Goal: Task Accomplishment & Management: Complete application form

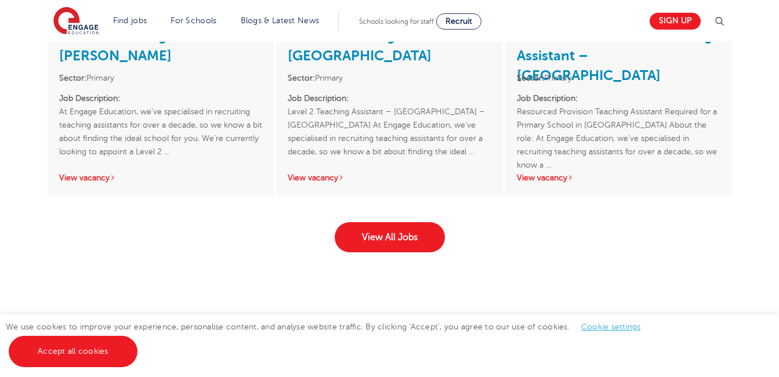
scroll to position [1871, 0]
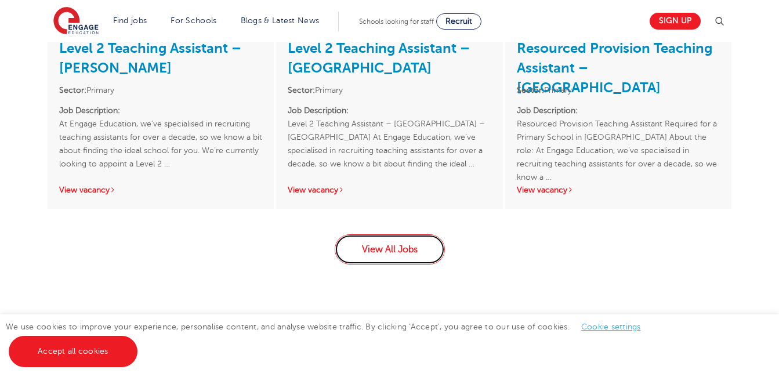
click at [382, 235] on link "View All Jobs" at bounding box center [390, 249] width 110 height 30
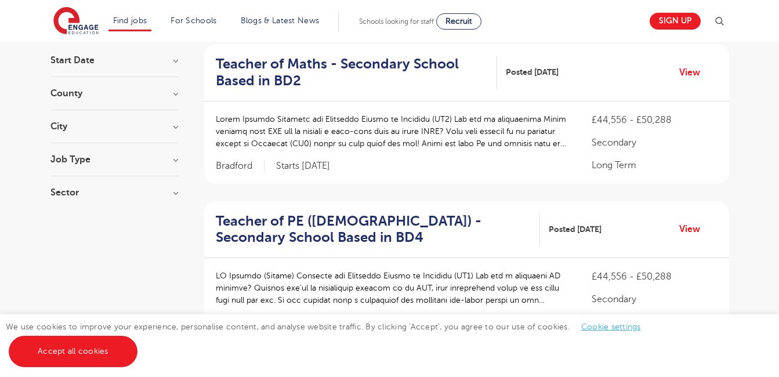
scroll to position [116, 0]
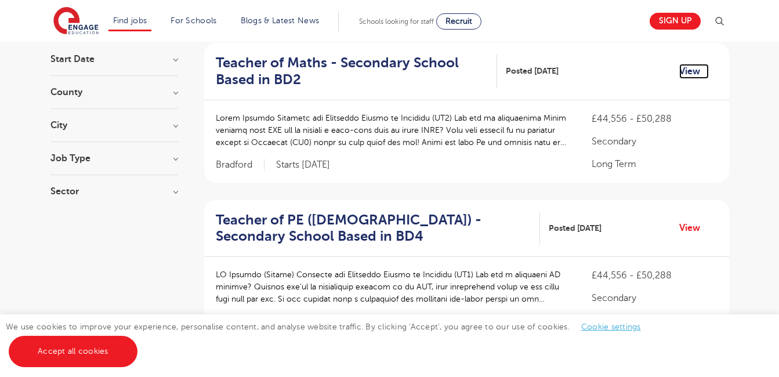
click at [698, 64] on link "View" at bounding box center [694, 71] width 30 height 15
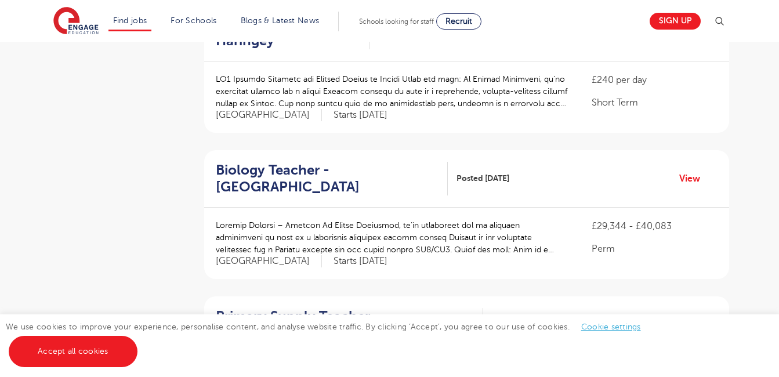
scroll to position [1121, 0]
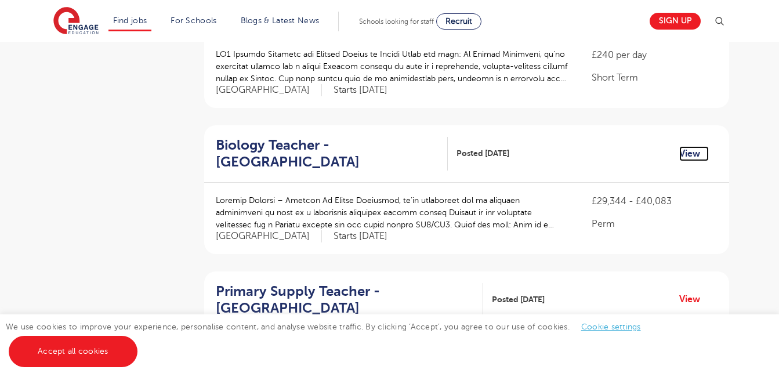
click at [685, 146] on link "View" at bounding box center [694, 153] width 30 height 15
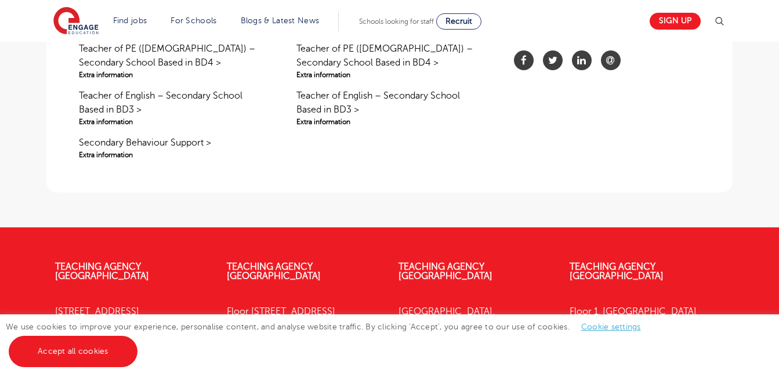
scroll to position [951, 0]
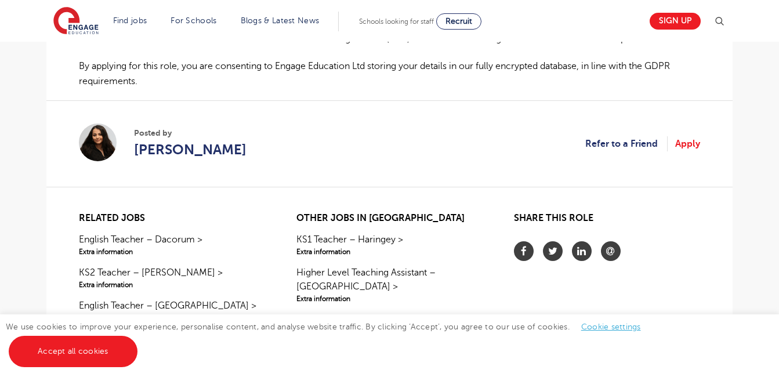
scroll to position [905, 0]
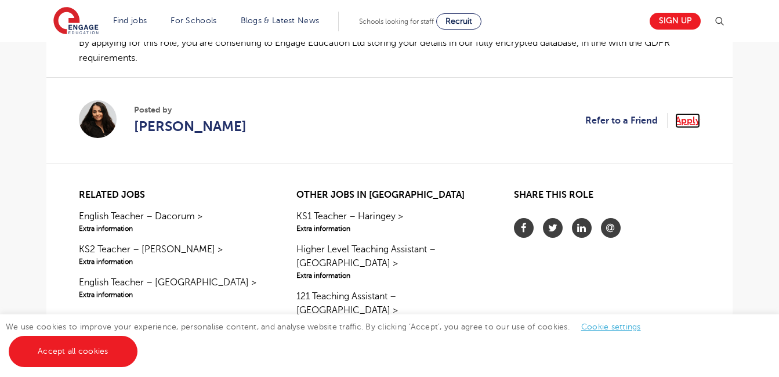
click at [686, 124] on link "Apply" at bounding box center [687, 120] width 25 height 15
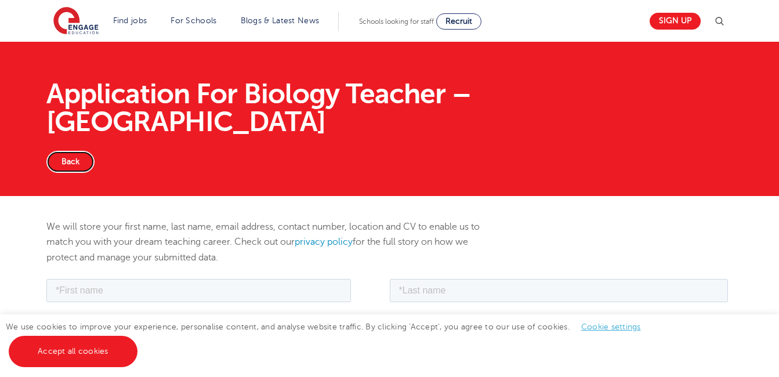
click at [76, 151] on link "Back" at bounding box center [70, 162] width 48 height 22
click at [66, 151] on link "Back" at bounding box center [70, 162] width 48 height 22
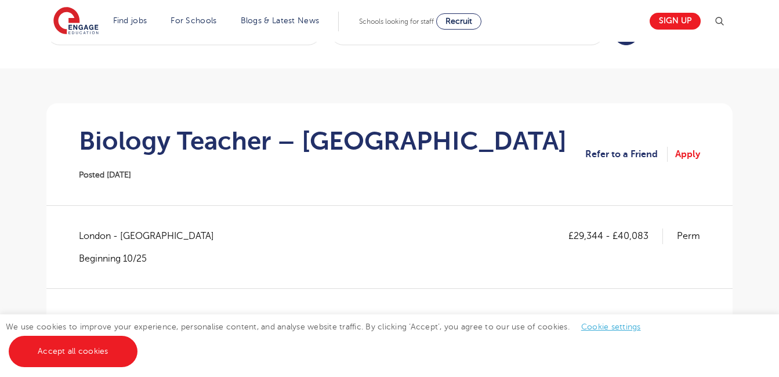
scroll to position [70, 0]
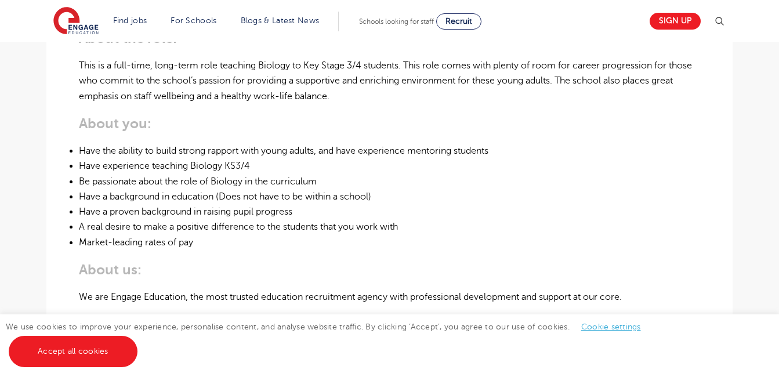
scroll to position [418, 0]
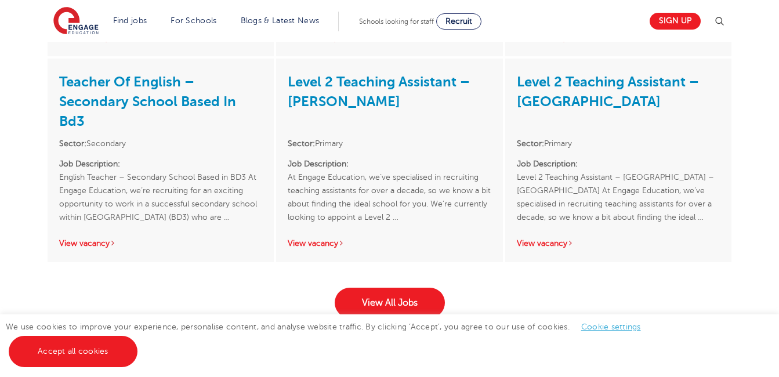
scroll to position [1902, 0]
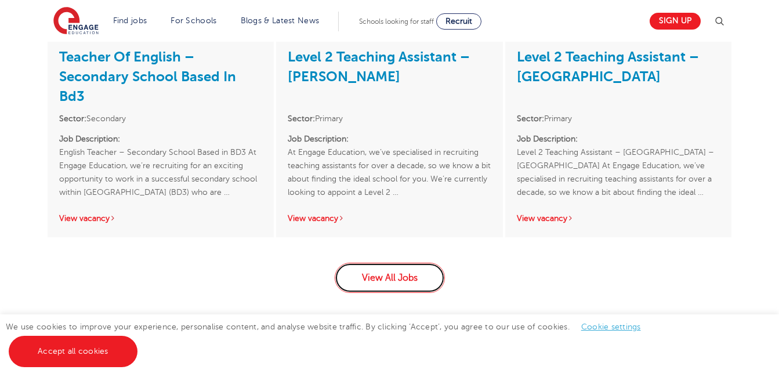
click at [363, 263] on link "View All Jobs" at bounding box center [390, 278] width 110 height 30
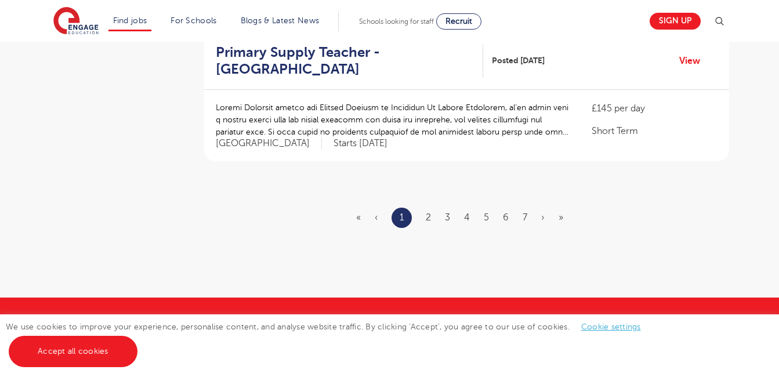
scroll to position [1485, 0]
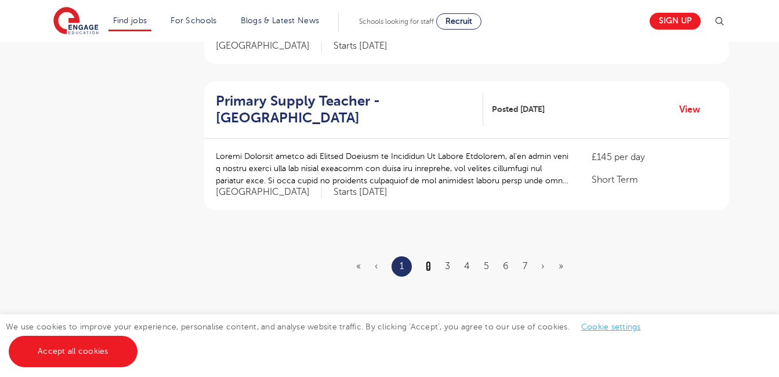
click at [428, 261] on link "2" at bounding box center [428, 266] width 5 height 10
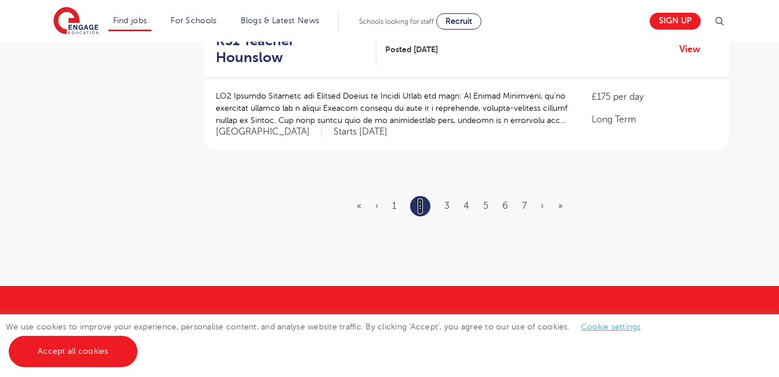
scroll to position [1461, 0]
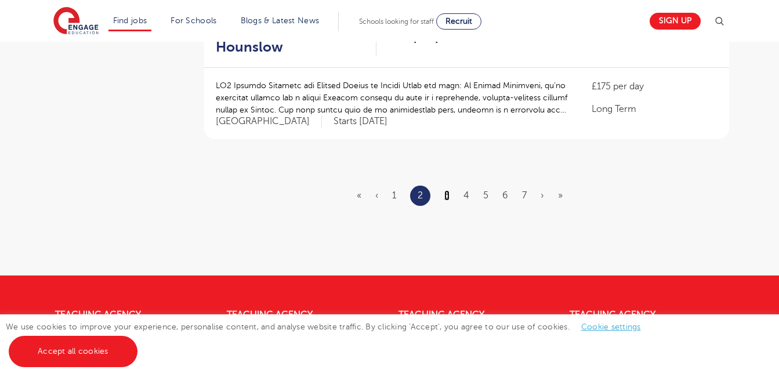
click at [447, 190] on link "3" at bounding box center [446, 195] width 5 height 10
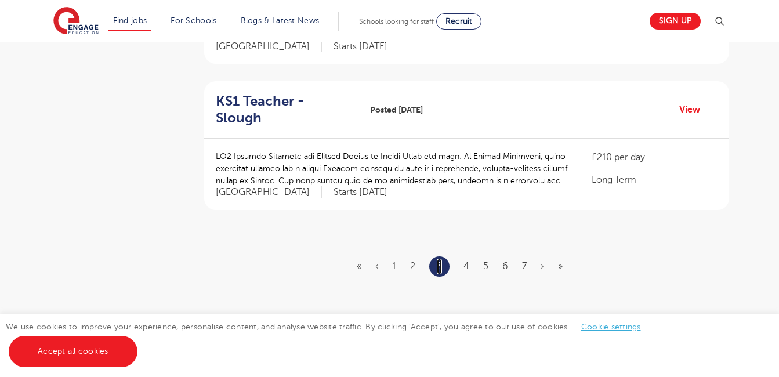
scroll to position [1461, 0]
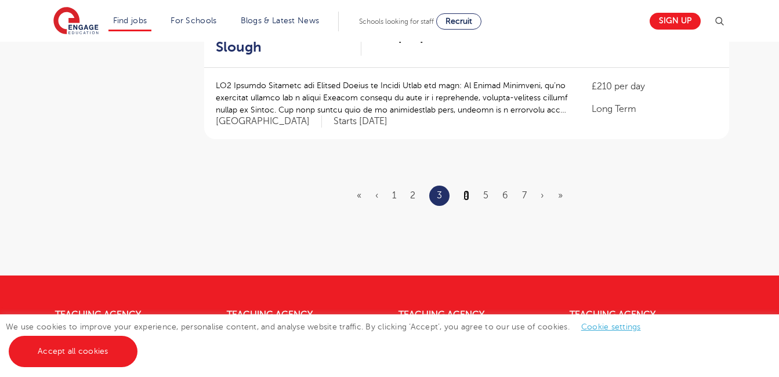
click at [467, 190] on link "4" at bounding box center [466, 195] width 6 height 10
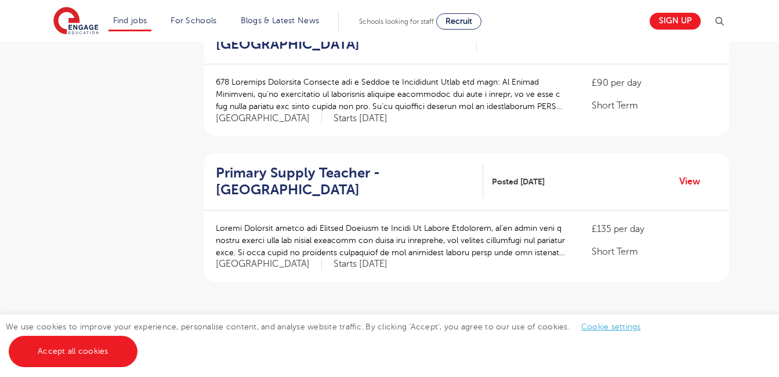
scroll to position [1345, 0]
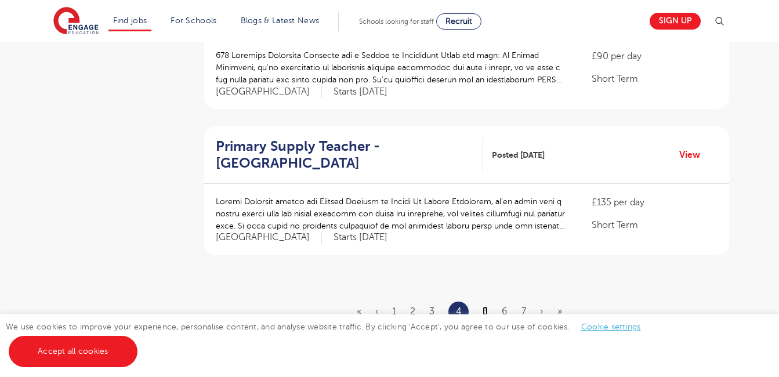
click at [483, 306] on link "5" at bounding box center [484, 311] width 5 height 10
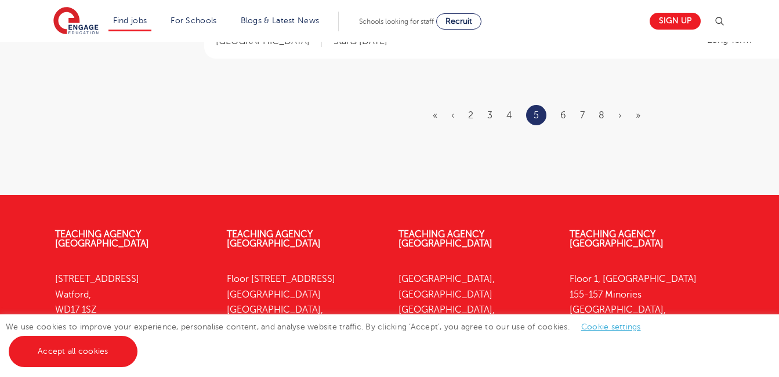
scroll to position [1577, 0]
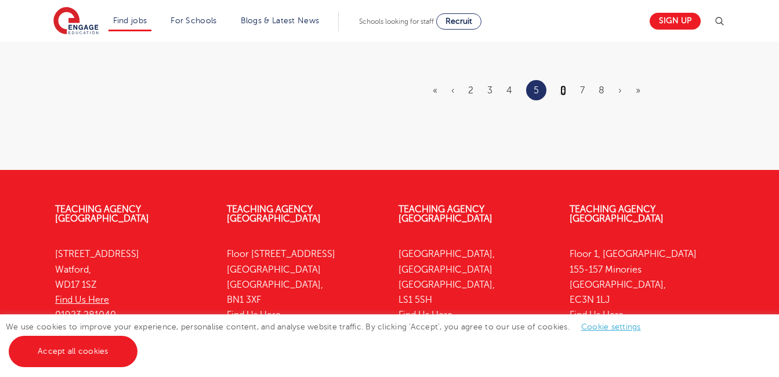
click at [564, 85] on link "6" at bounding box center [563, 90] width 6 height 10
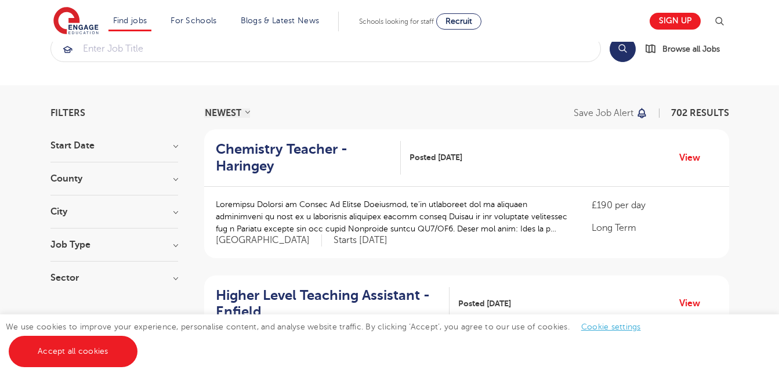
scroll to position [13, 0]
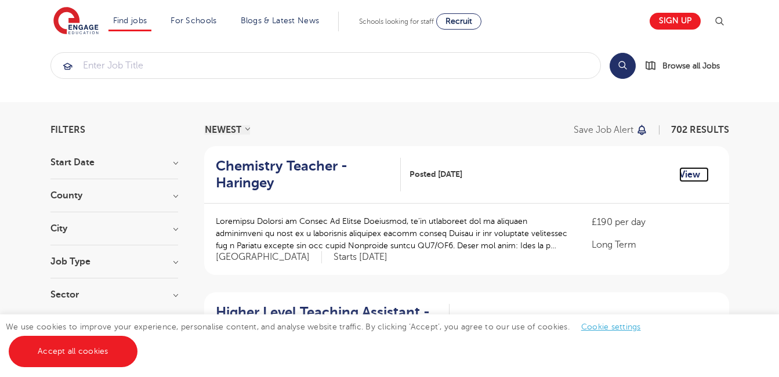
click at [691, 175] on link "View" at bounding box center [694, 174] width 30 height 15
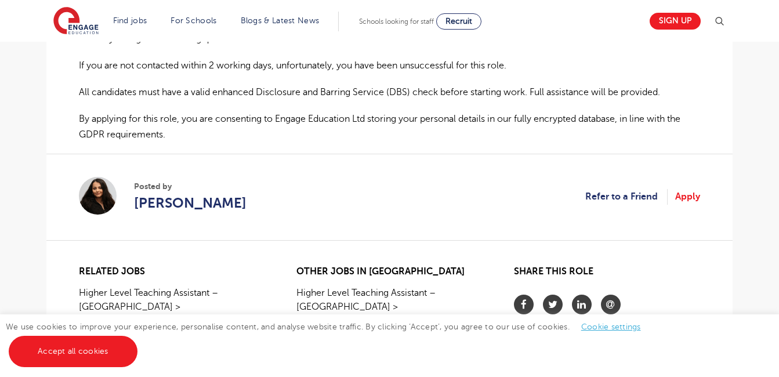
scroll to position [812, 0]
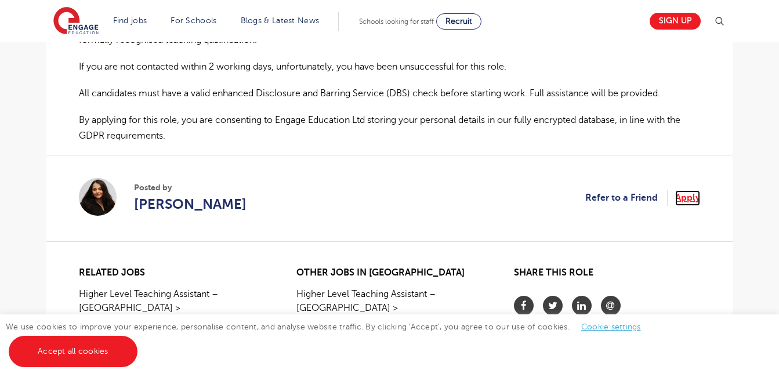
click at [687, 199] on link "Apply" at bounding box center [687, 197] width 25 height 15
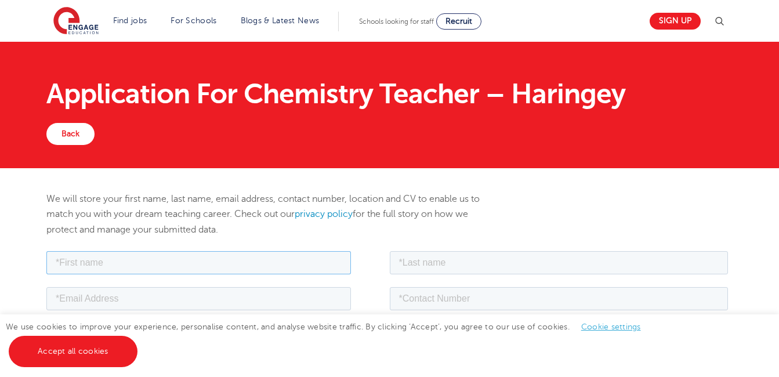
click at [146, 262] on input "text" at bounding box center [198, 262] width 304 height 23
click at [102, 269] on input "text" at bounding box center [198, 262] width 304 height 23
type input "MUNGETI"
click at [425, 267] on input "text" at bounding box center [559, 262] width 339 height 23
click at [441, 266] on input "text" at bounding box center [559, 262] width 339 height 23
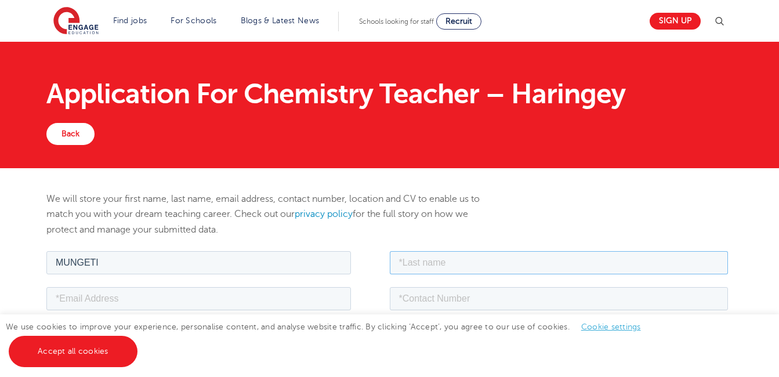
type input "MULUNGU"
click at [70, 303] on input "email" at bounding box center [198, 297] width 304 height 23
type input "mulungumungeti@gmail.com"
click at [431, 300] on input "tel" at bounding box center [559, 297] width 339 height 23
type input "+265882841334"
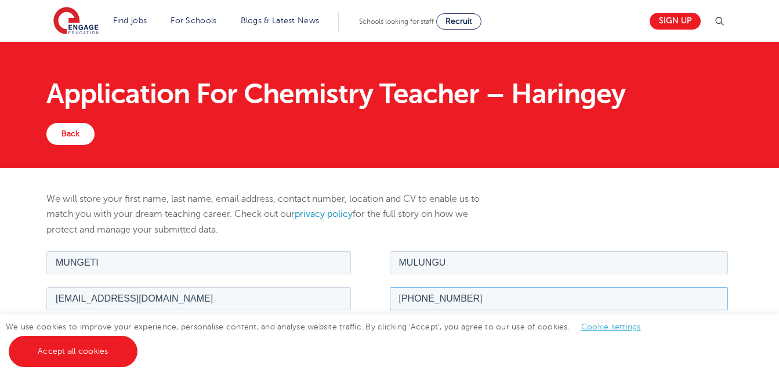
click at [480, 304] on input "+265882841334" at bounding box center [559, 297] width 339 height 23
click at [354, 304] on div "mulungumungeti@gmail.com" at bounding box center [215, 297] width 339 height 23
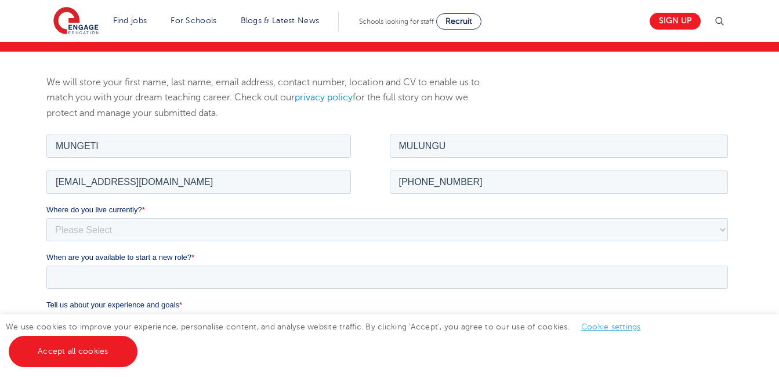
scroll to position [139, 0]
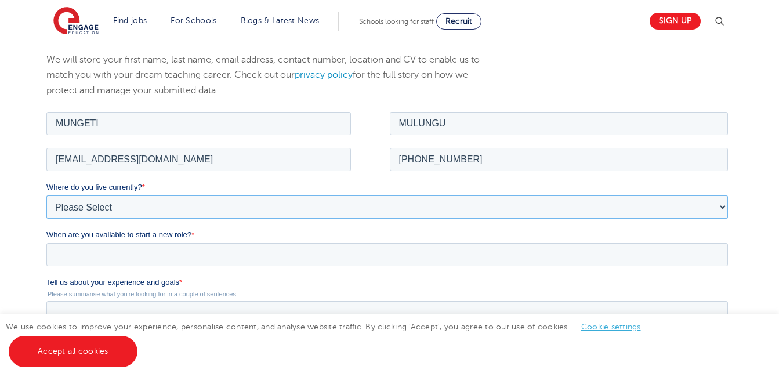
click at [209, 200] on select "Please Select UK Canada Ireland Australia New Zealand Europe USA South Africa J…" at bounding box center [386, 206] width 681 height 23
select select "Africa"
click at [46, 195] on select "Please Select UK Canada Ireland Australia New Zealand Europe USA South Africa J…" at bounding box center [386, 206] width 681 height 23
click at [127, 251] on select "Please Select I'm flexible! London Any city in England Greater London/Home Coun…" at bounding box center [386, 253] width 681 height 23
select select "Flexible"
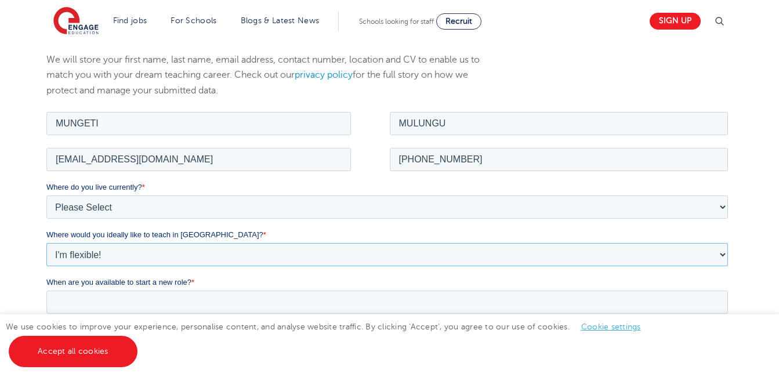
click at [46, 242] on select "Please Select I'm flexible! London Any city in England Greater London/Home Coun…" at bounding box center [386, 253] width 681 height 23
click at [231, 302] on input "When are you available to start a new role? *" at bounding box center [386, 301] width 681 height 23
click at [124, 303] on input "When are you available to start a new role? *" at bounding box center [386, 301] width 681 height 23
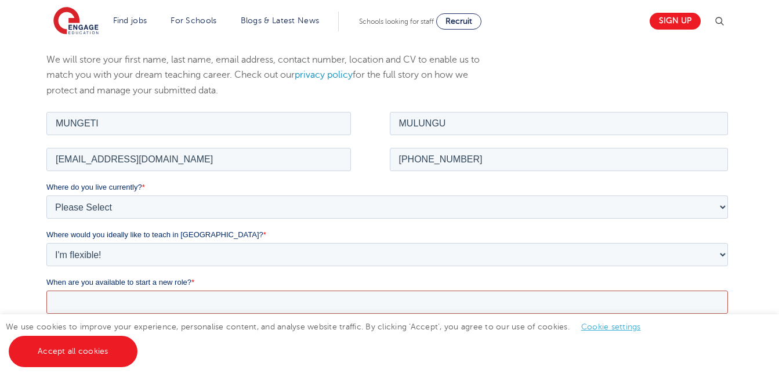
click at [82, 300] on input "When are you available to start a new role? *" at bounding box center [386, 301] width 681 height 23
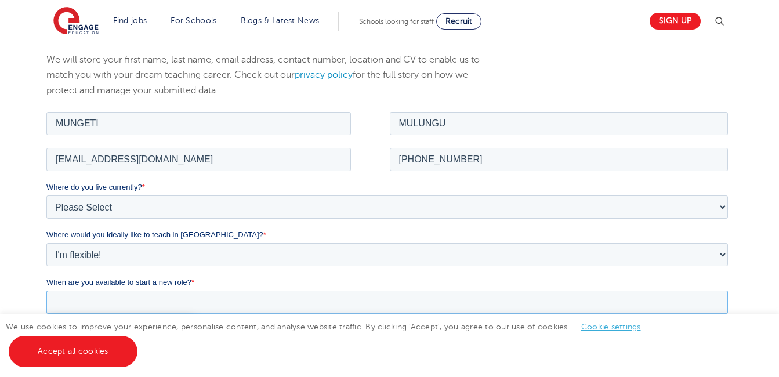
click at [82, 300] on input "When are you available to start a new role? *" at bounding box center [386, 301] width 681 height 23
click at [98, 301] on input "When are you available to start a new role? *" at bounding box center [386, 301] width 681 height 23
click at [100, 302] on input "When are you available to start a new role? *" at bounding box center [386, 301] width 681 height 23
click at [90, 294] on input "When are you available to start a new role? *" at bounding box center [386, 301] width 681 height 23
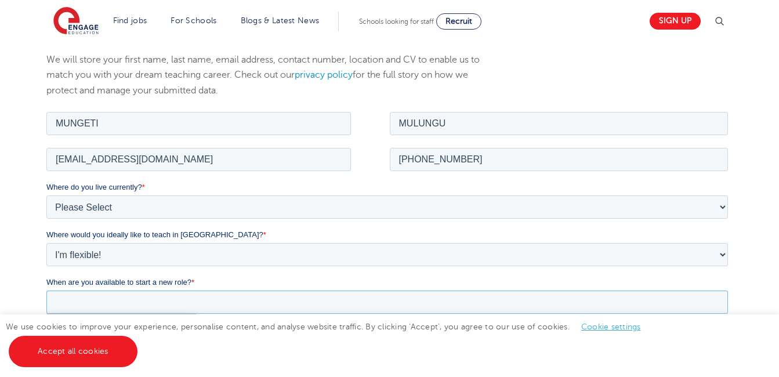
drag, startPoint x: 90, startPoint y: 294, endPoint x: 621, endPoint y: 310, distance: 530.9
click at [621, 310] on input "When are you available to start a new role? *" at bounding box center [386, 301] width 681 height 23
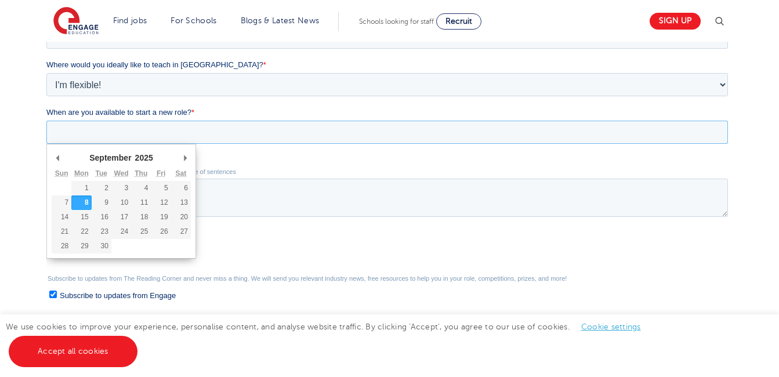
scroll to position [356, 0]
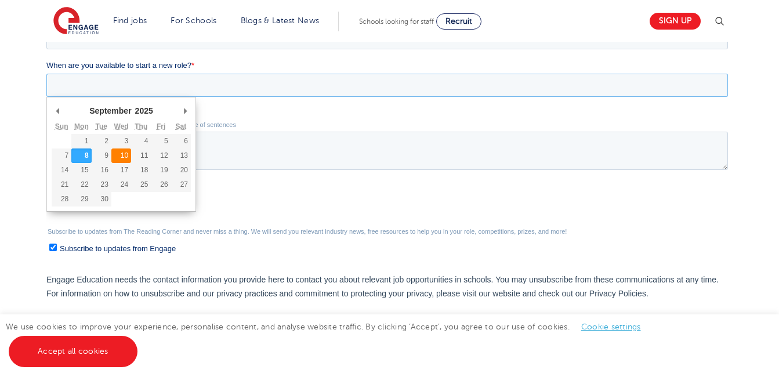
type div "2025-09-10"
type input "2025/09/10"
click at [113, 85] on input "2025/09/10" at bounding box center [386, 85] width 681 height 23
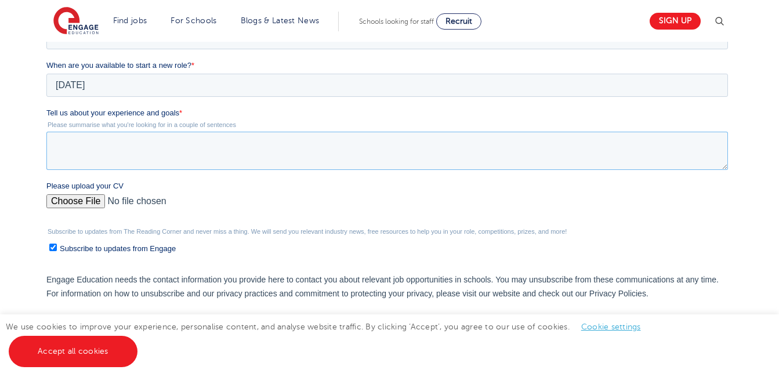
click at [275, 159] on textarea "Tell us about your experience and goals *" at bounding box center [386, 151] width 681 height 38
paste textarea "Mulungu Mungeti is a Secondary School Teacher with a Bachelor of Science Degree…"
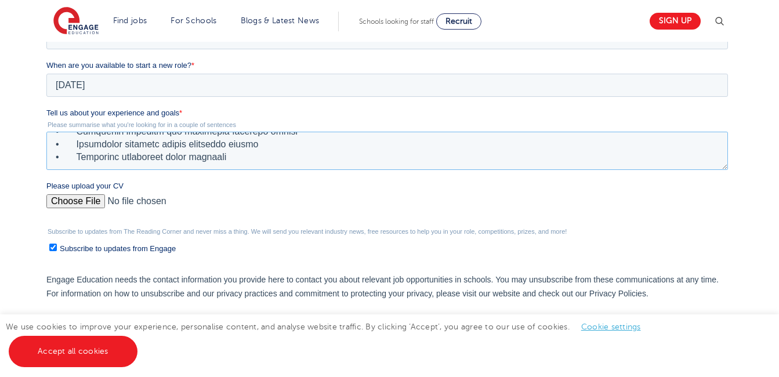
scroll to position [396, 0]
type textarea "Mulungu Mungeti is a Secondary School Teacher with a Bachelor of Science Degree…"
click at [86, 201] on input "Please upload your CV" at bounding box center [386, 205] width 681 height 23
type input "C:\fakepath\CV.pdf"
click at [119, 202] on input "Please upload your CV" at bounding box center [386, 205] width 681 height 23
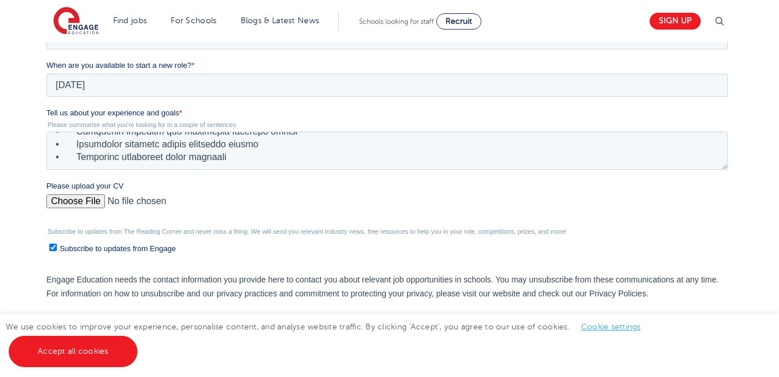
click at [128, 45] on form "Job Position Job Sector Job ID Job Number Job Owner MUNGETI MULUNGU mulungumung…" at bounding box center [389, 127] width 686 height 468
click at [75, 201] on input "Please upload your CV" at bounding box center [386, 205] width 681 height 23
click at [93, 205] on input "Please upload your CV" at bounding box center [386, 205] width 681 height 23
type input "C:\fakepath\CARRICULUM VITAE.pdf"
click at [158, 199] on input "Please upload your CV" at bounding box center [386, 205] width 681 height 23
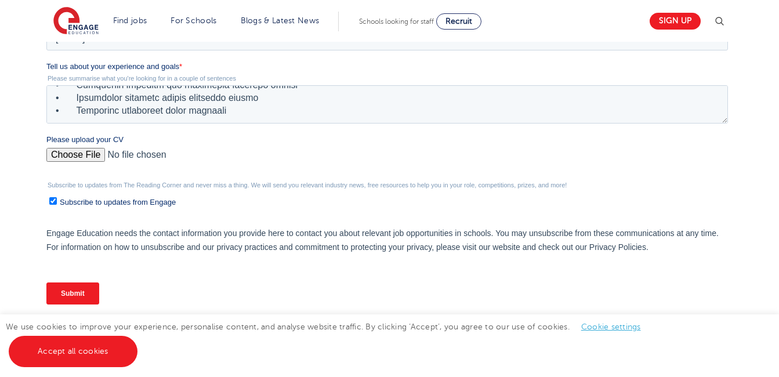
scroll to position [426, 0]
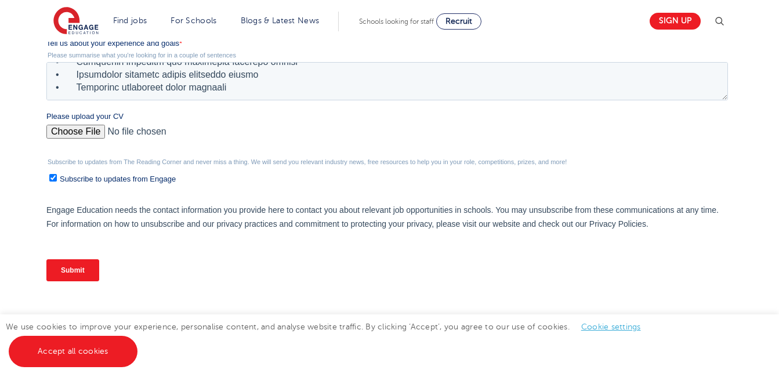
click at [75, 270] on input "Submit" at bounding box center [72, 270] width 53 height 22
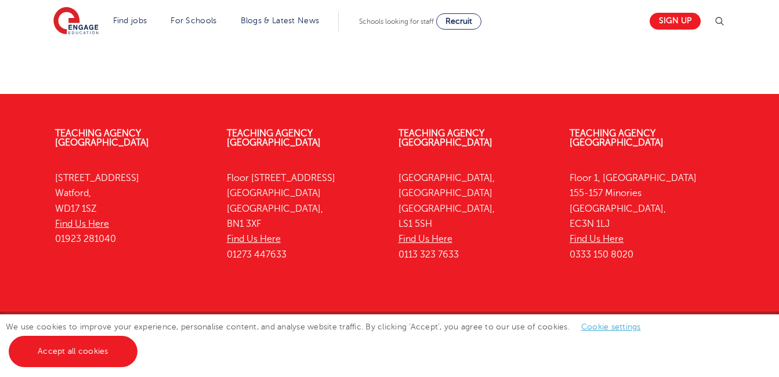
scroll to position [274, 0]
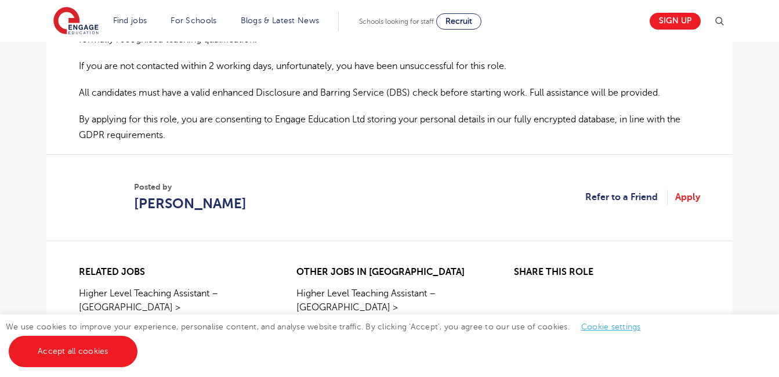
scroll to position [812, 0]
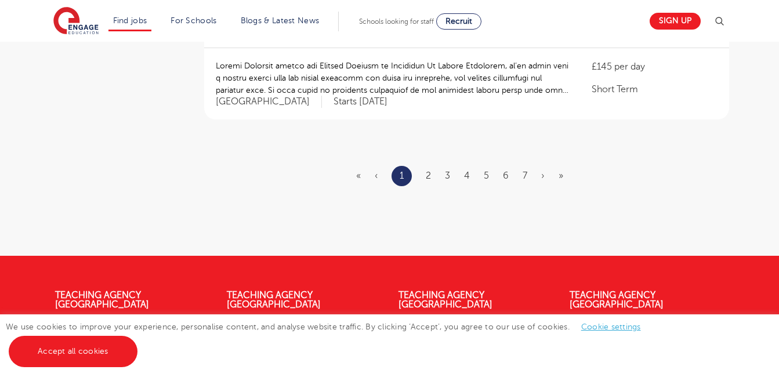
scroll to position [1577, 0]
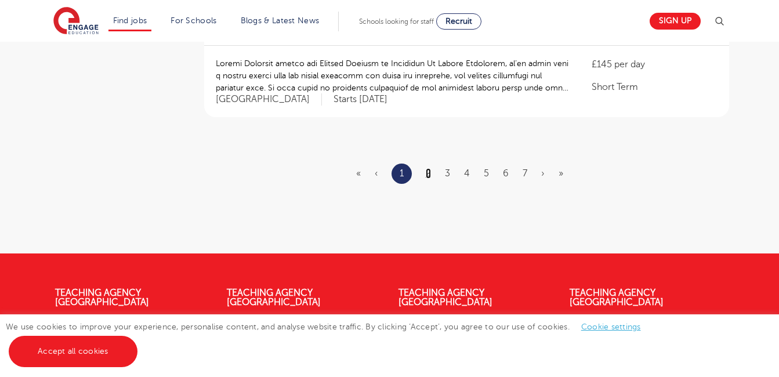
click at [429, 168] on link "2" at bounding box center [428, 173] width 5 height 10
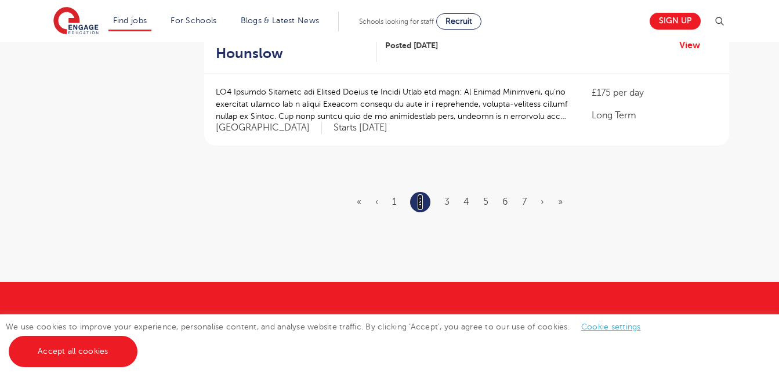
scroll to position [1485, 0]
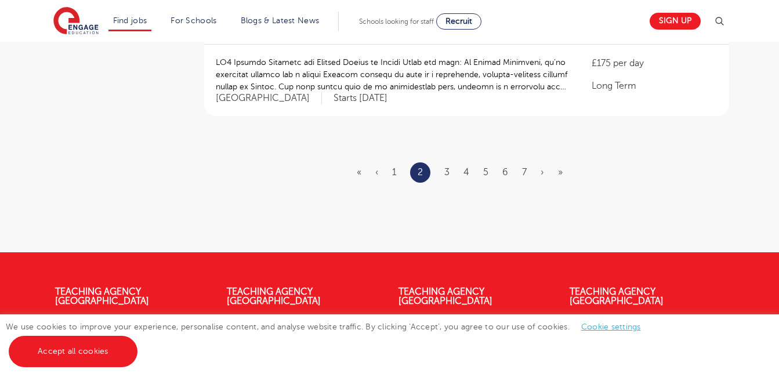
click at [449, 165] on li "3" at bounding box center [446, 172] width 5 height 15
click at [449, 167] on link "3" at bounding box center [446, 172] width 5 height 10
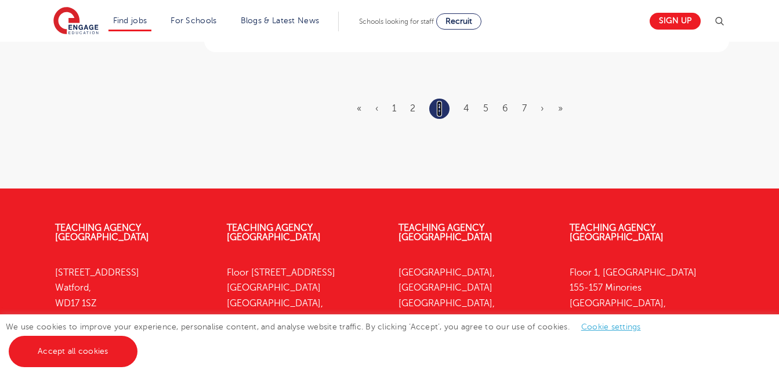
scroll to position [1577, 0]
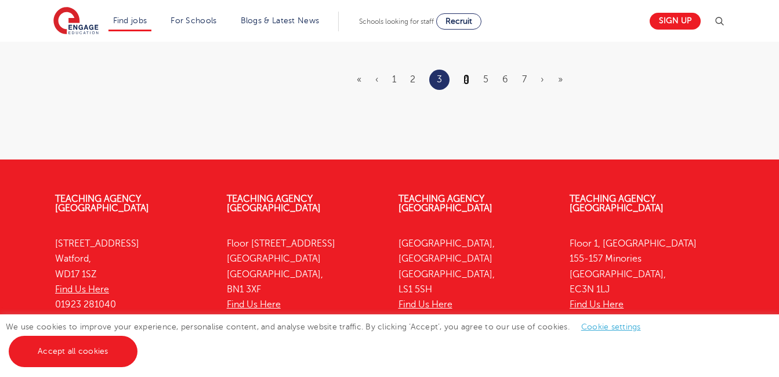
click at [466, 74] on link "4" at bounding box center [466, 79] width 6 height 10
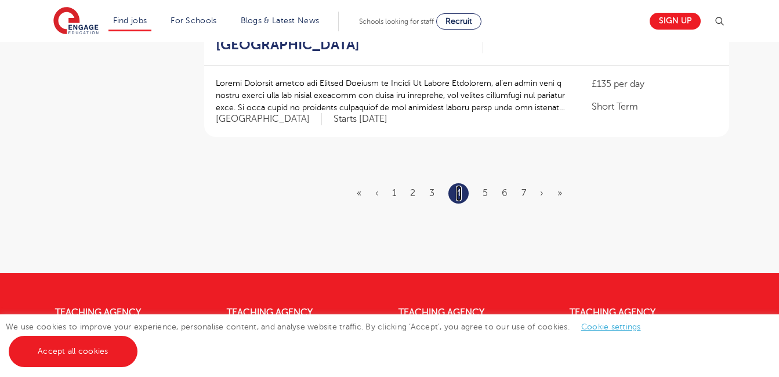
scroll to position [1508, 0]
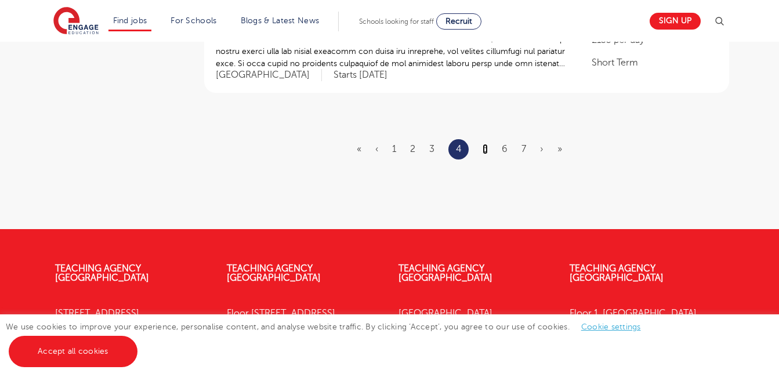
click at [487, 144] on link "5" at bounding box center [484, 149] width 5 height 10
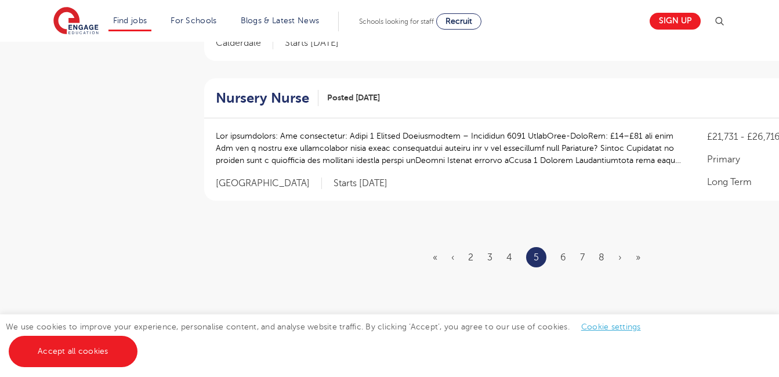
scroll to position [1438, 0]
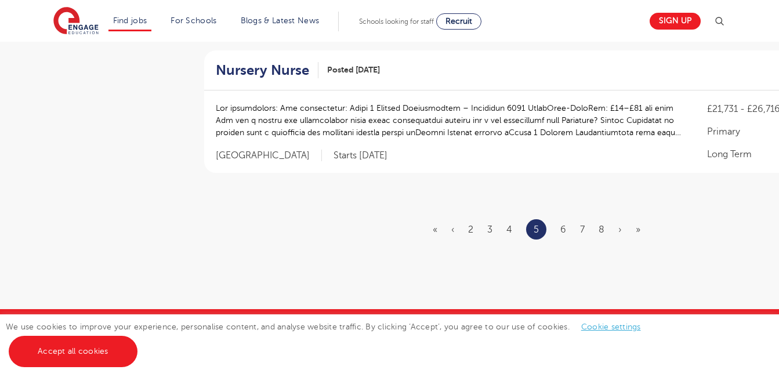
click at [558, 219] on ul "« ‹ 2 3 4 5 6 7 8 › »" at bounding box center [544, 229] width 222 height 20
click at [563, 224] on link "6" at bounding box center [563, 229] width 6 height 10
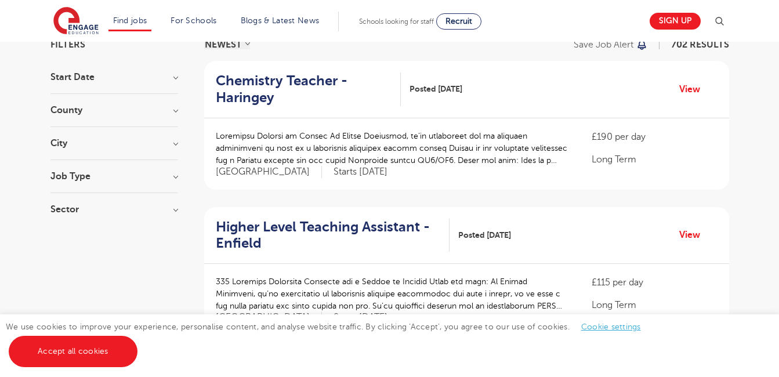
scroll to position [59, 0]
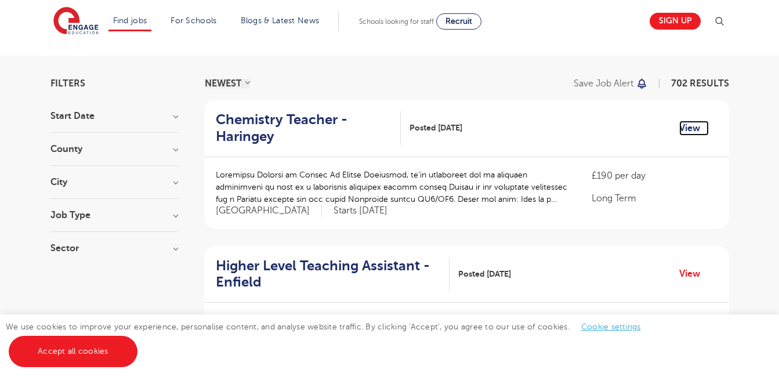
click at [685, 133] on link "View" at bounding box center [694, 128] width 30 height 15
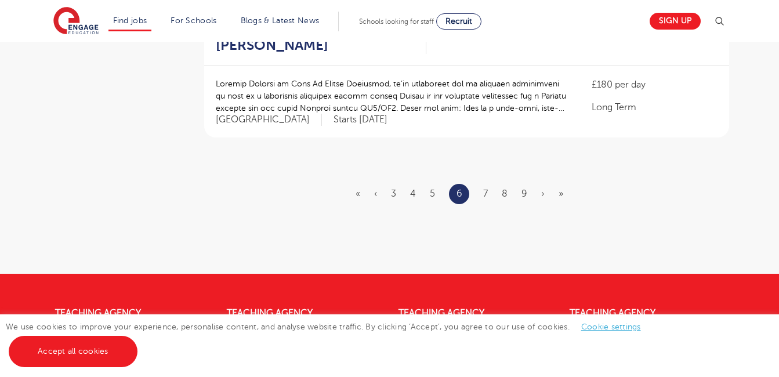
scroll to position [1474, 0]
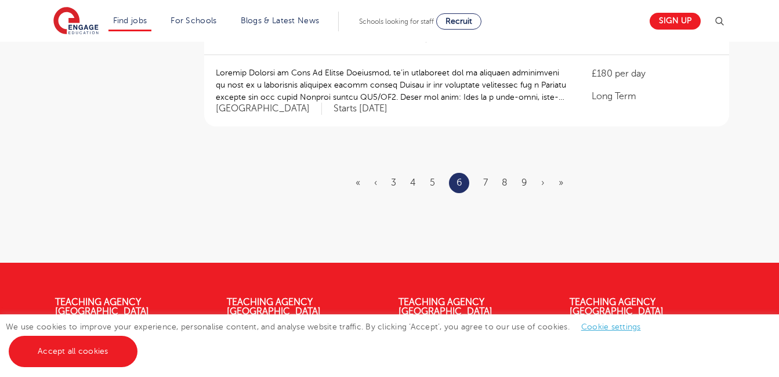
click at [488, 173] on ul "« ‹ 3 4 5 6 7 8 9 › »" at bounding box center [466, 183] width 222 height 20
click at [487, 177] on link "7" at bounding box center [485, 182] width 5 height 10
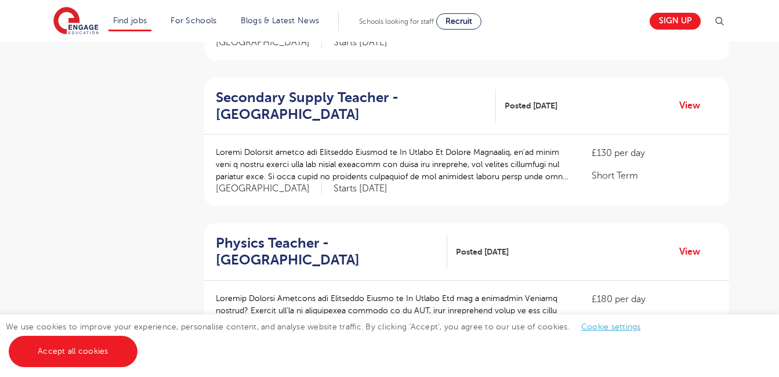
scroll to position [526, 0]
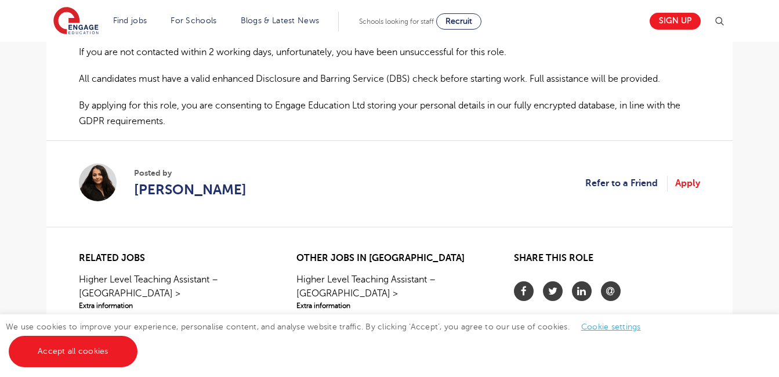
scroll to position [818, 0]
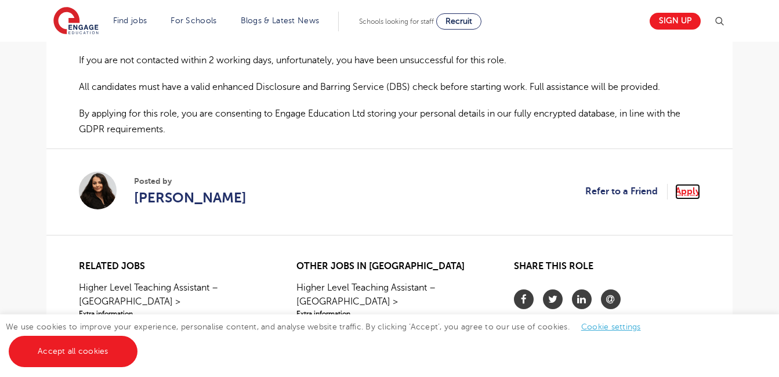
click at [695, 189] on link "Apply" at bounding box center [687, 191] width 25 height 15
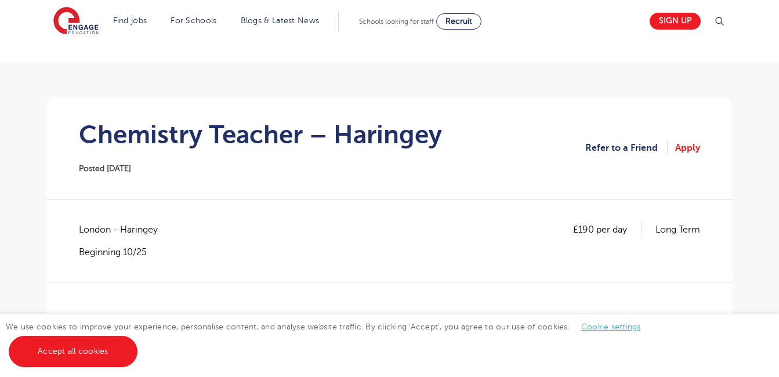
scroll to position [0, 0]
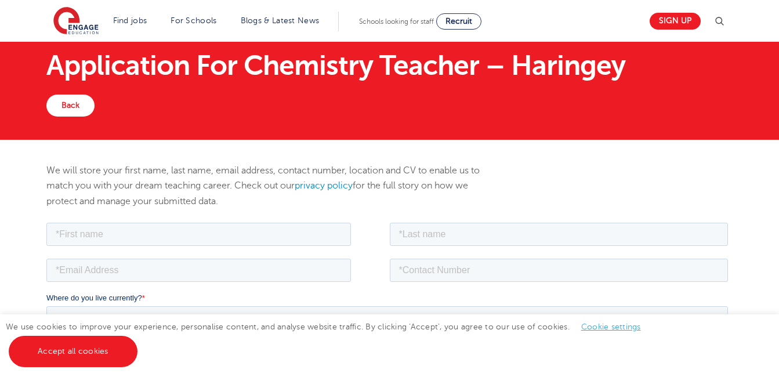
scroll to position [23, 0]
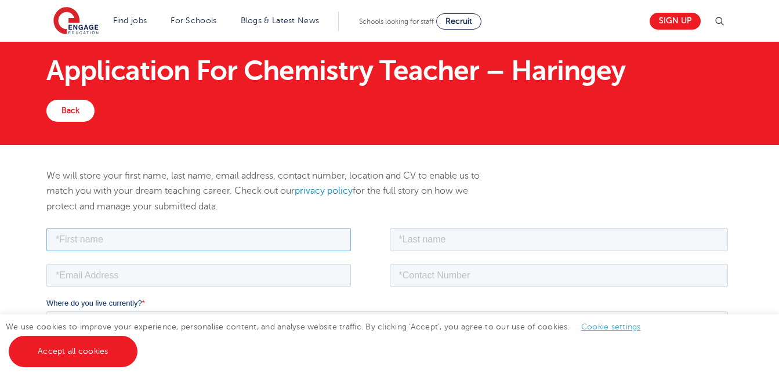
click at [97, 246] on input "text" at bounding box center [198, 238] width 304 height 23
type input "MUNGETI"
click at [410, 240] on input "text" at bounding box center [559, 238] width 339 height 23
type input "MULUNGU"
click at [88, 275] on input "email" at bounding box center [198, 274] width 304 height 23
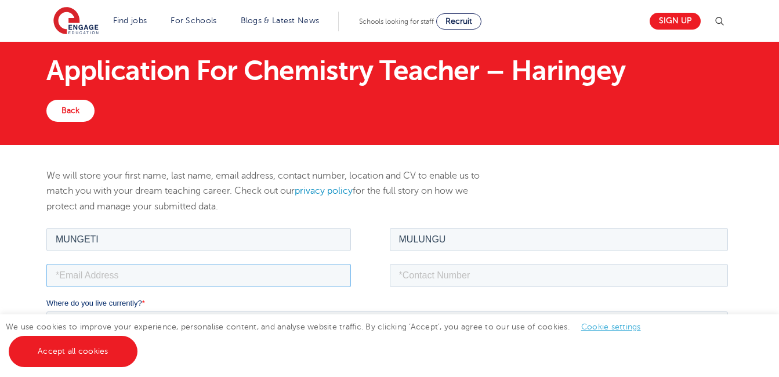
type input "mulungumungeti@gmail.com"
click at [438, 271] on input "tel" at bounding box center [559, 274] width 339 height 23
type input "+265882841334"
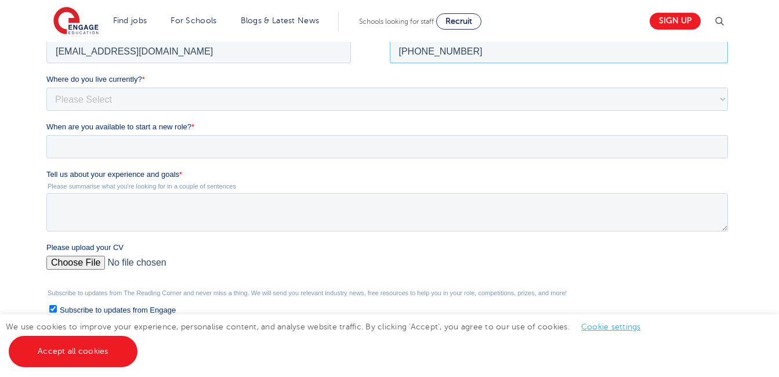
scroll to position [255, 0]
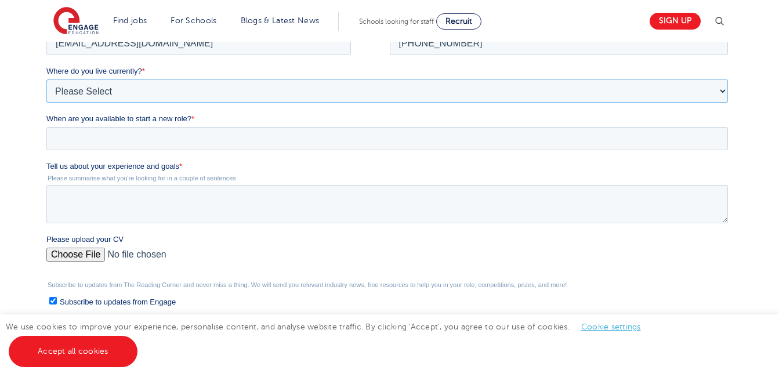
click at [123, 90] on select "Please Select UK Canada Ireland Australia New Zealand Europe USA South Africa J…" at bounding box center [386, 90] width 681 height 23
select select "Africa"
click at [46, 86] on select "Please Select UK Canada Ireland Australia New Zealand Europe USA South Africa J…" at bounding box center [386, 90] width 681 height 23
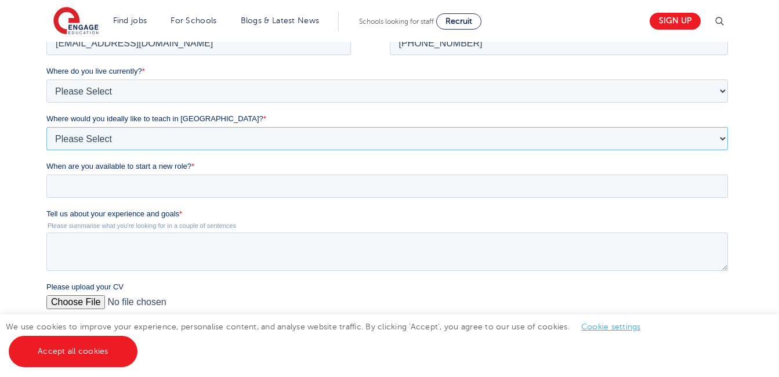
click at [153, 147] on select "Please Select I'm flexible! London Any city in England Greater London/Home Coun…" at bounding box center [386, 138] width 681 height 23
select select "Flexible"
click at [46, 133] on select "Please Select I'm flexible! London Any city in England Greater London/Home Coun…" at bounding box center [386, 138] width 681 height 23
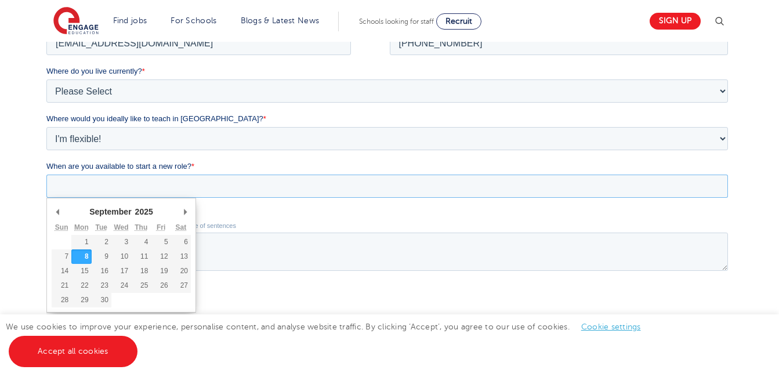
click at [138, 191] on input "When are you available to start a new role? *" at bounding box center [386, 186] width 681 height 23
type div "2025-09-10"
type input "2025/09/10"
click at [108, 184] on input "2025/09/10" at bounding box center [386, 186] width 681 height 23
type div "2025-10-24"
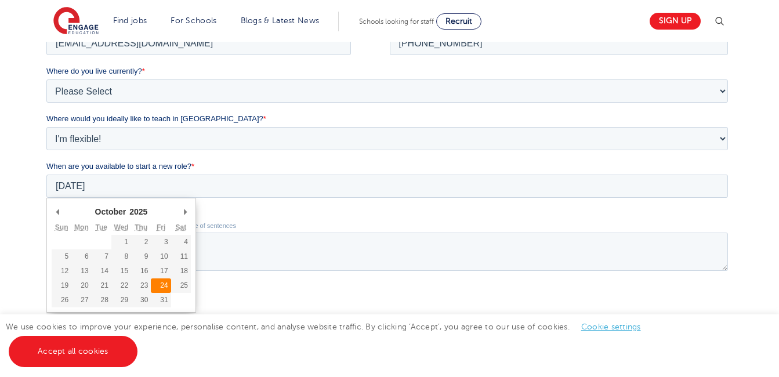
type input "2025/10/24"
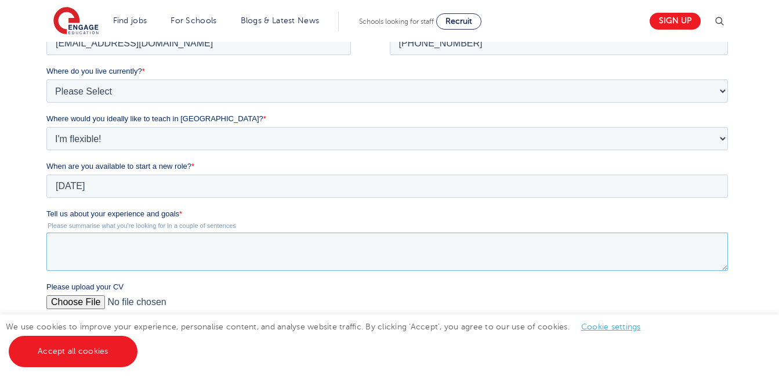
click at [145, 249] on textarea "Tell us about your experience and goals *" at bounding box center [386, 252] width 681 height 38
paste textarea "Mulungu Mungeti is a Secondary School Teacher with a Bachelor of Science Degree…"
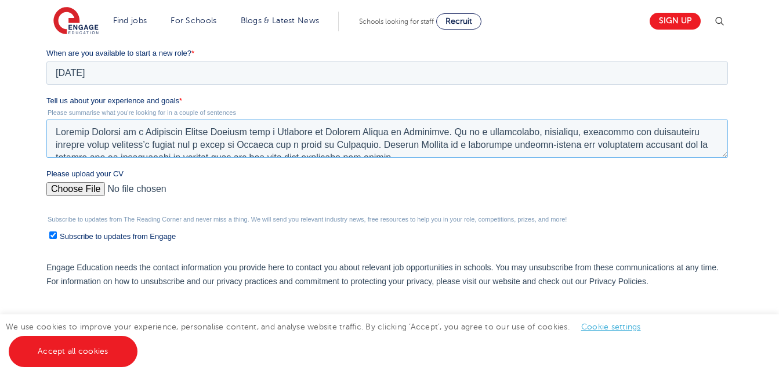
scroll to position [371, 0]
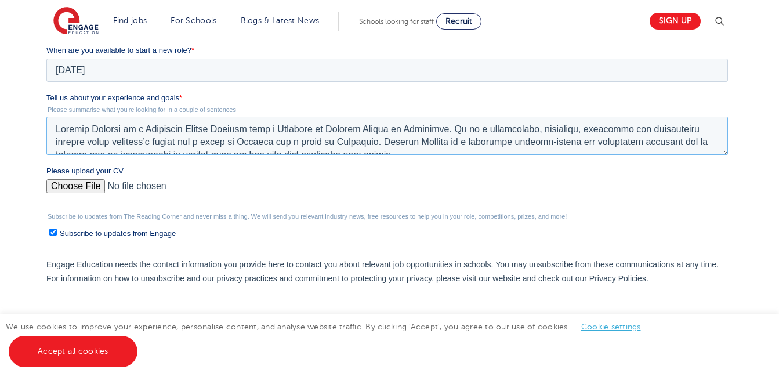
click at [697, 138] on textarea "Tell us about your experience and goals *" at bounding box center [386, 136] width 681 height 38
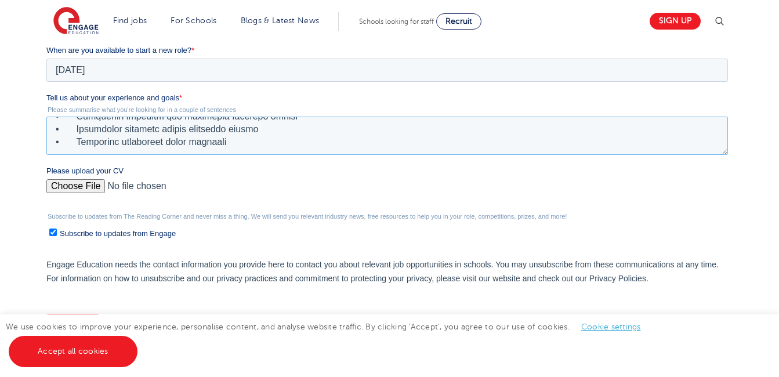
scroll to position [396, 0]
type textarea "Mulungu Mungeti is a Secondary School Teacher with a Bachelor of Science Degree…"
click at [350, 183] on input "Please upload your CV" at bounding box center [386, 190] width 681 height 23
type input "C:\fakepath\CARRICULUM VITAE.pdf"
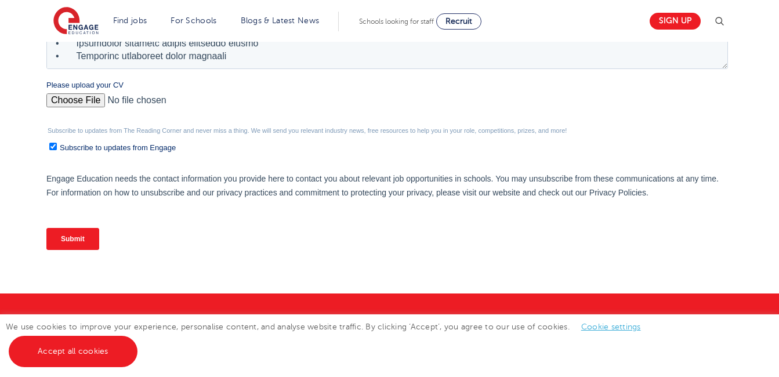
scroll to position [441, 0]
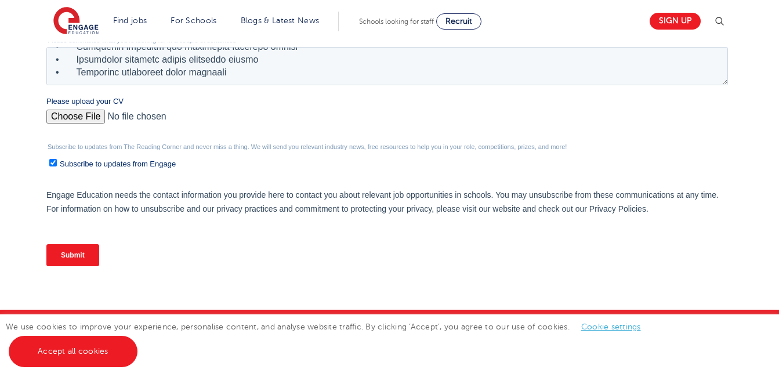
click at [79, 255] on input "Submit" at bounding box center [72, 255] width 53 height 22
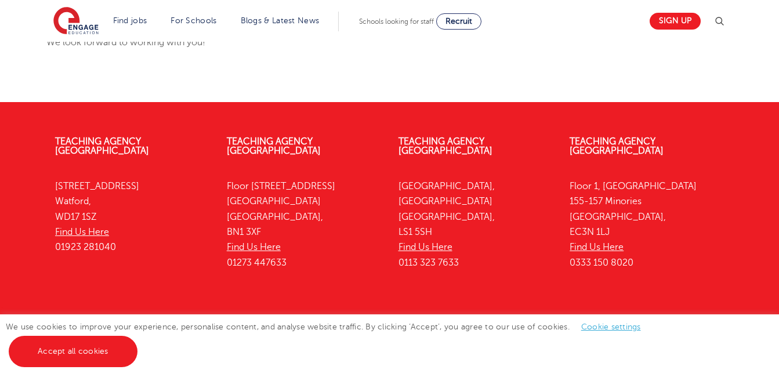
scroll to position [274, 0]
